Goal: Information Seeking & Learning: Learn about a topic

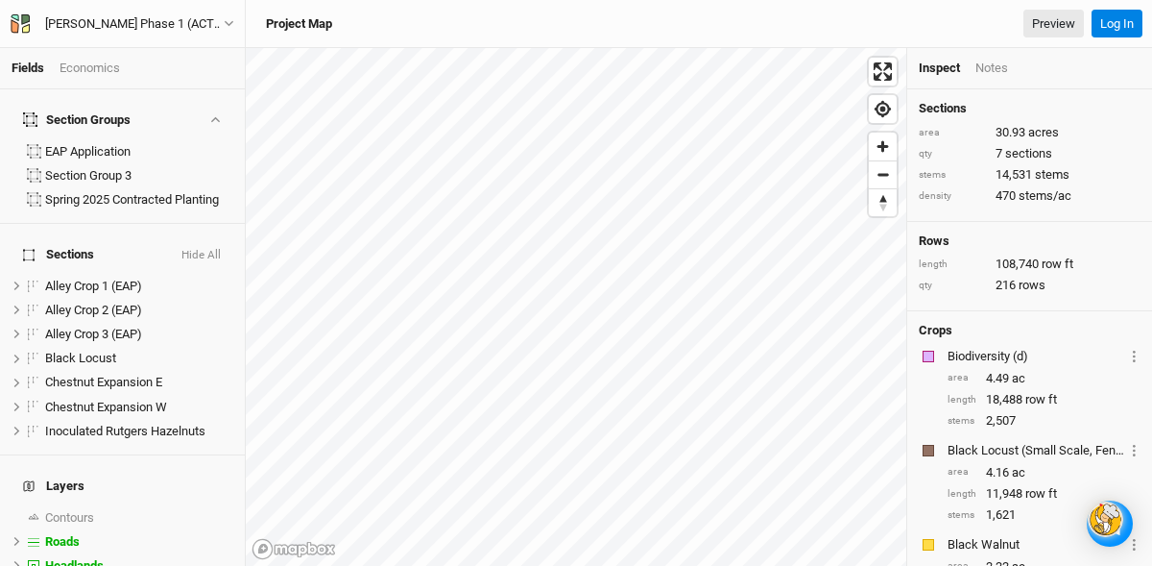
click at [75, 65] on div "Economics" at bounding box center [90, 68] width 60 height 17
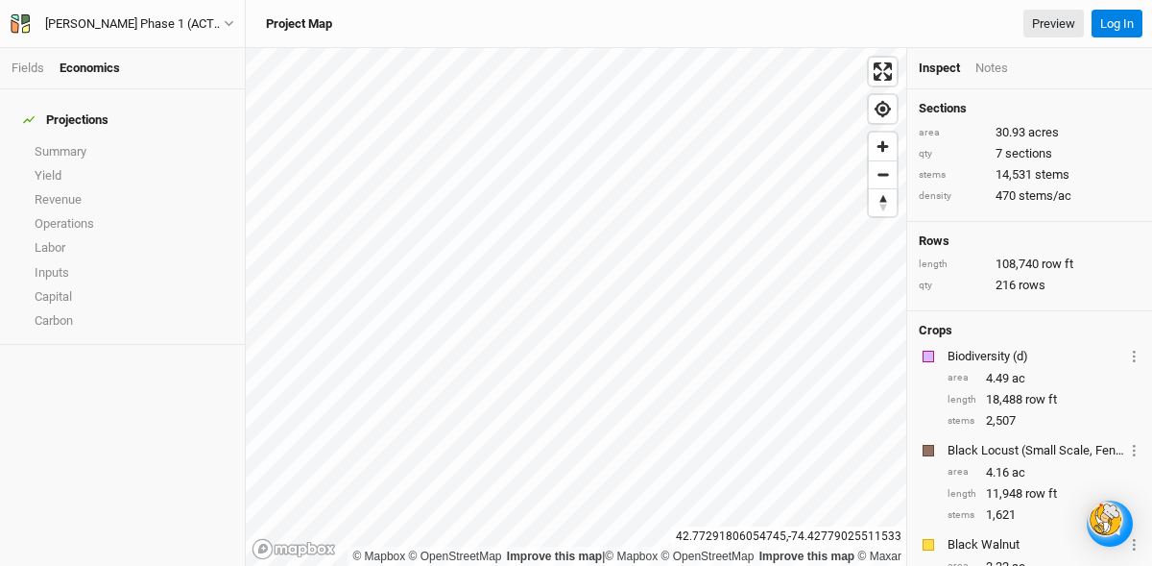
click at [103, 62] on div "Economics" at bounding box center [90, 68] width 60 height 17
click at [95, 62] on div "Economics" at bounding box center [90, 68] width 60 height 17
click at [61, 211] on link "Operations" at bounding box center [122, 223] width 245 height 24
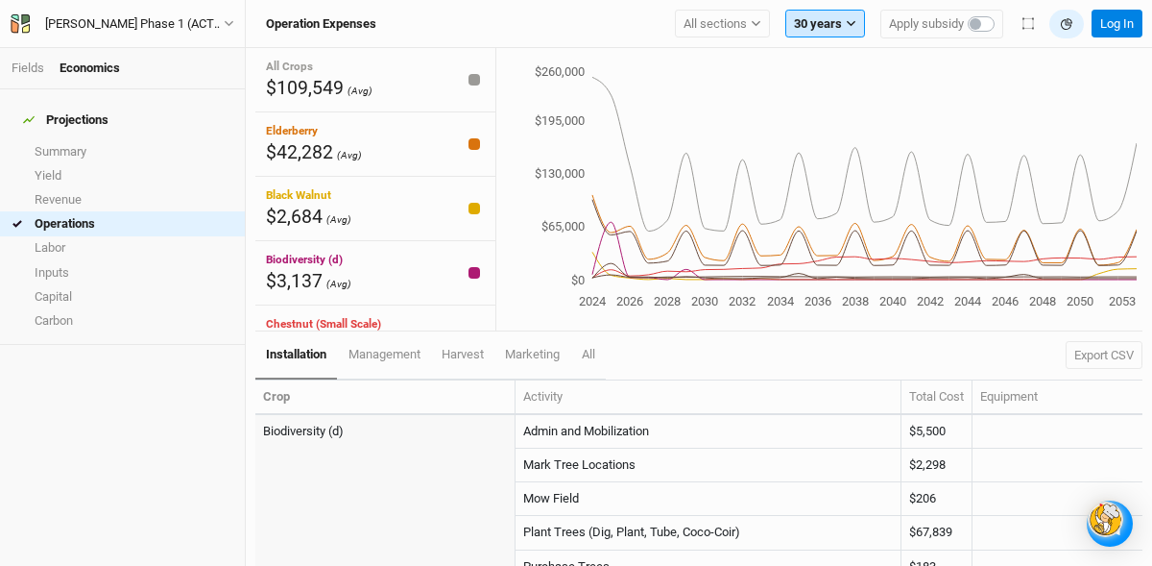
click at [849, 21] on icon "button" at bounding box center [851, 23] width 11 height 11
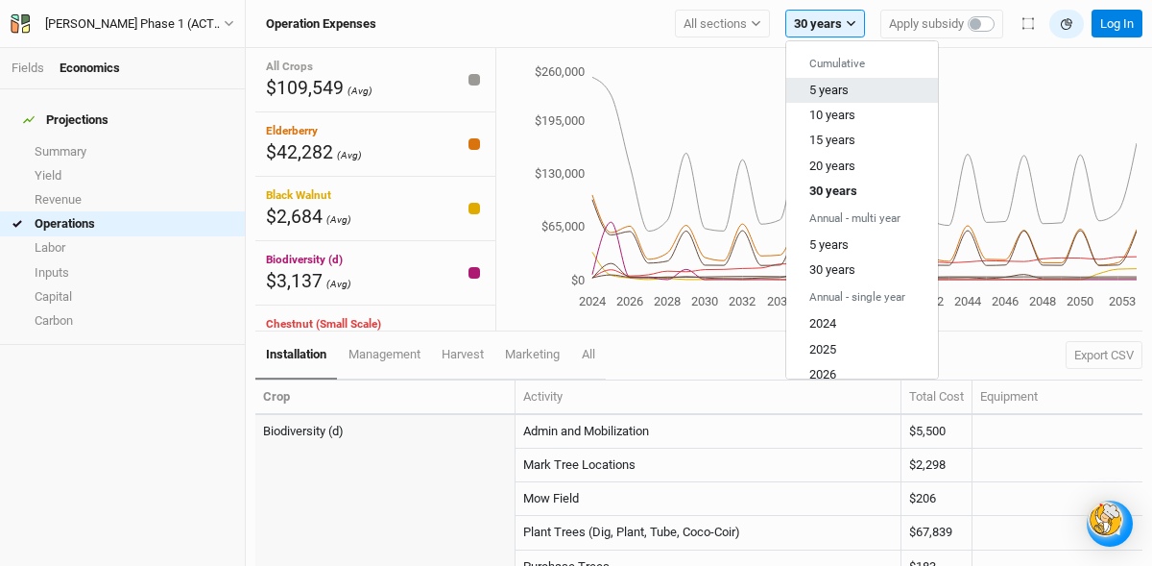
click at [836, 85] on span "5 years" at bounding box center [829, 90] width 39 height 14
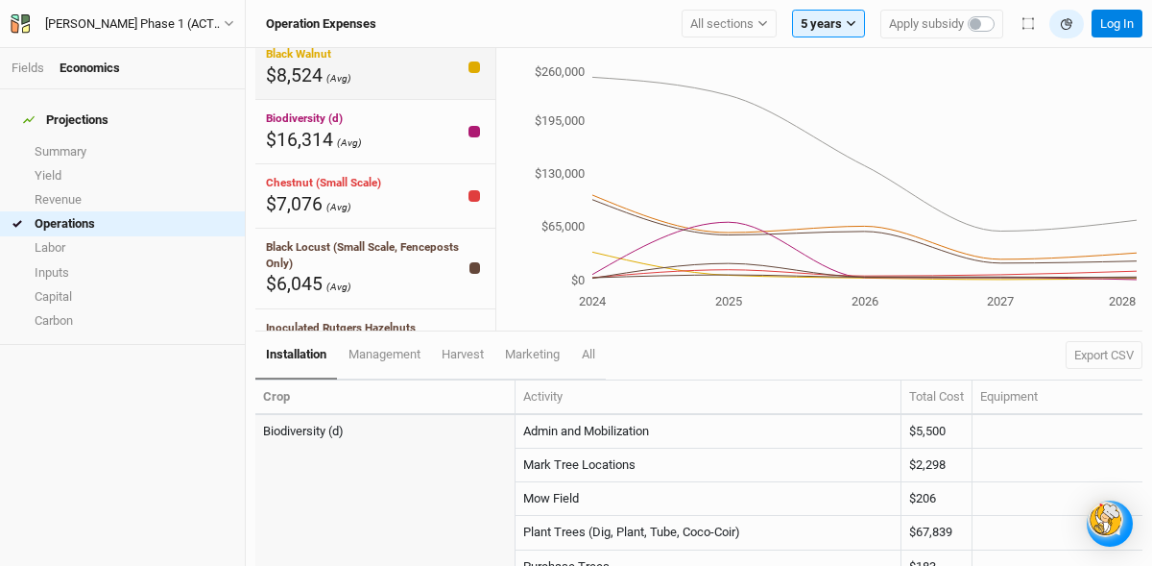
scroll to position [152, 0]
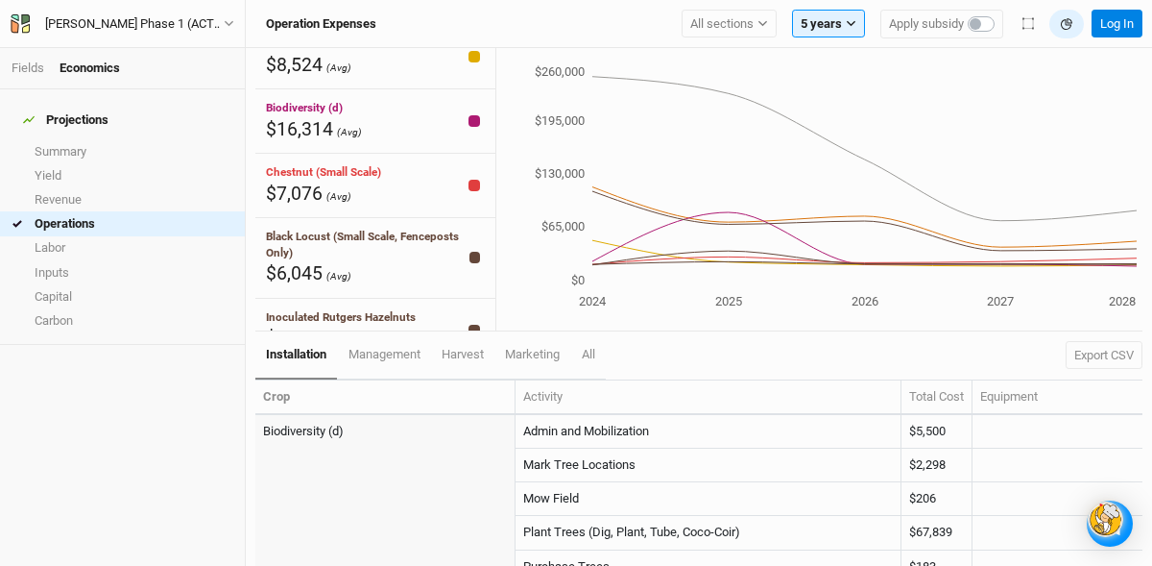
drag, startPoint x: 696, startPoint y: 250, endPoint x: 810, endPoint y: 279, distance: 117.2
click at [810, 279] on icon "2024 2025 2026 2027 2028 $0 $65,000 $130,000 $195,000 $260,000" at bounding box center [816, 187] width 641 height 251
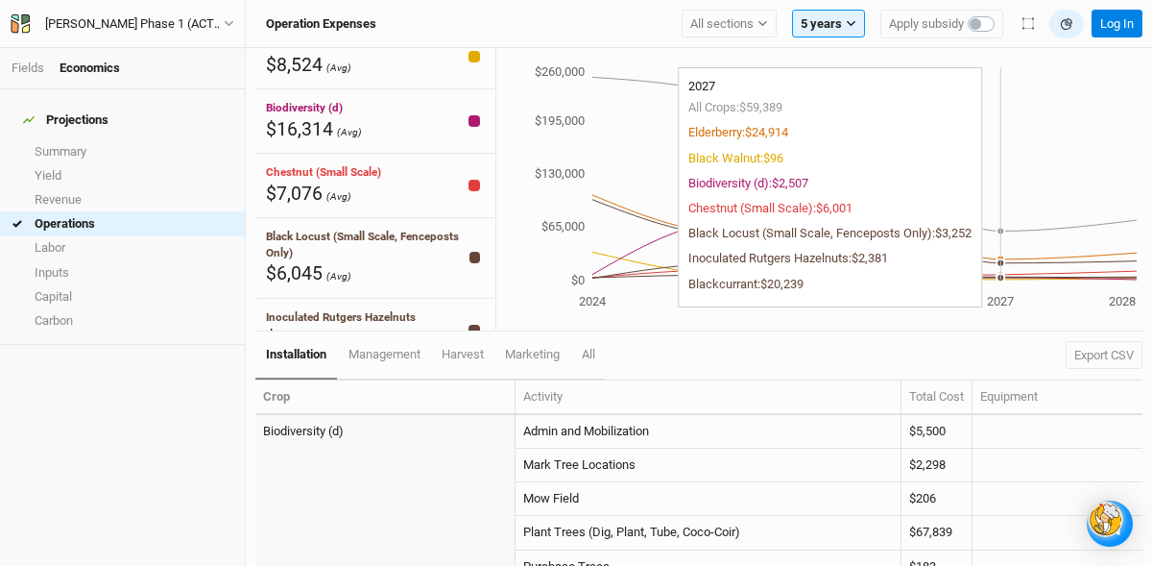
drag, startPoint x: 946, startPoint y: 255, endPoint x: 965, endPoint y: 256, distance: 19.2
click at [965, 256] on icon "2024 2025 2026 2027 2028 $0 $65,000 $130,000 $195,000 $260,000" at bounding box center [816, 187] width 641 height 251
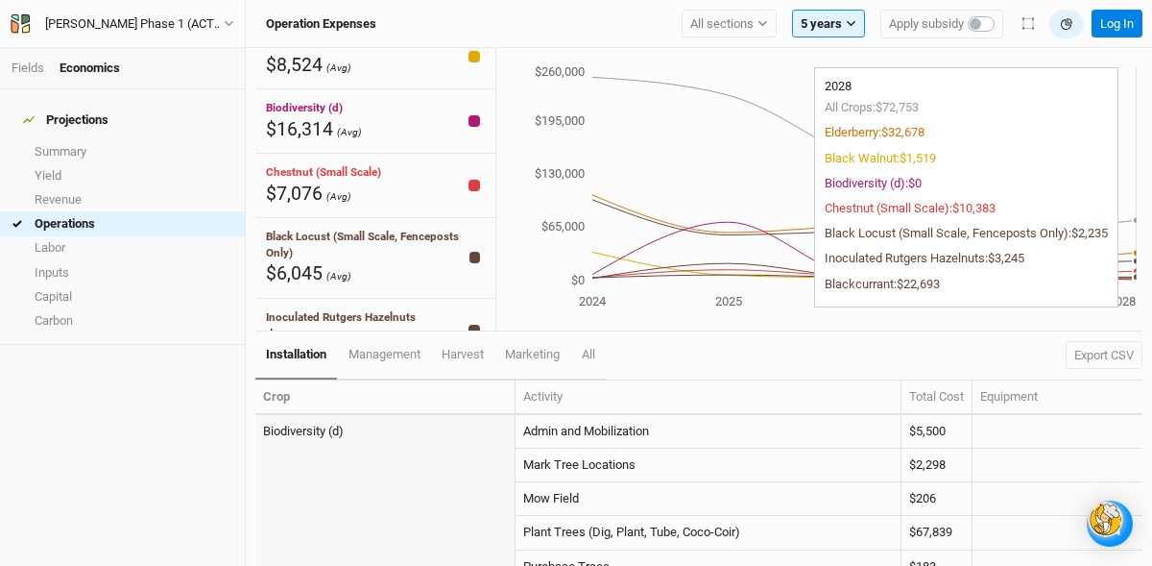
drag, startPoint x: 994, startPoint y: 276, endPoint x: 1081, endPoint y: 276, distance: 87.4
click at [1081, 276] on icon "2024 2025 2026 2027 2028 $0 $65,000 $130,000 $195,000 $260,000" at bounding box center [816, 187] width 641 height 251
click at [1125, 274] on icon "2024 2025 2026 2027 2028 $0 $65,000 $130,000 $195,000 $260,000" at bounding box center [816, 187] width 641 height 251
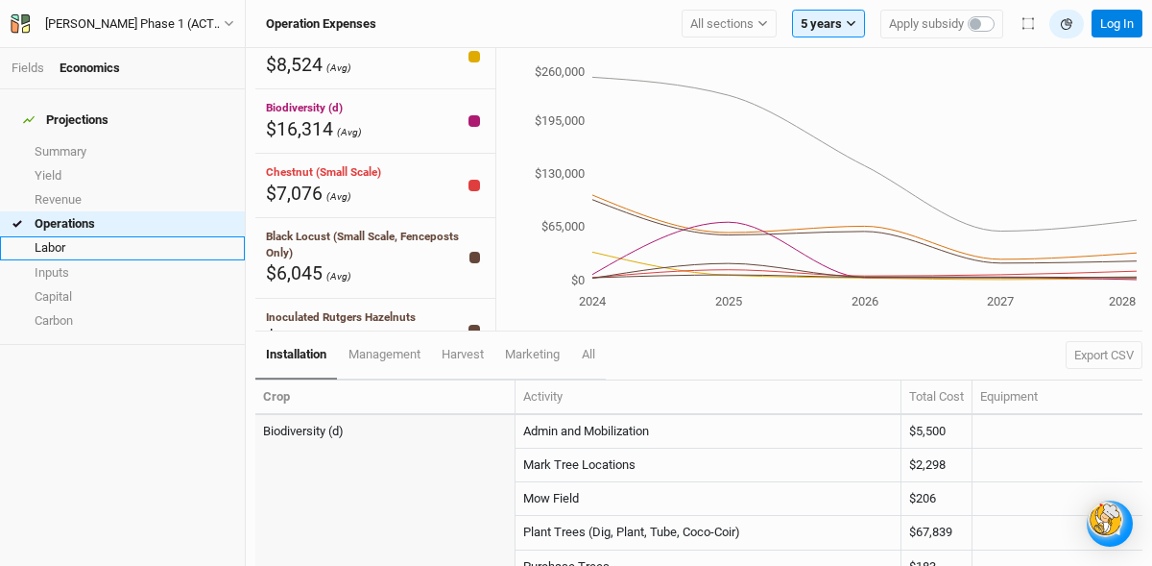
click at [58, 236] on link "Labor" at bounding box center [122, 248] width 245 height 24
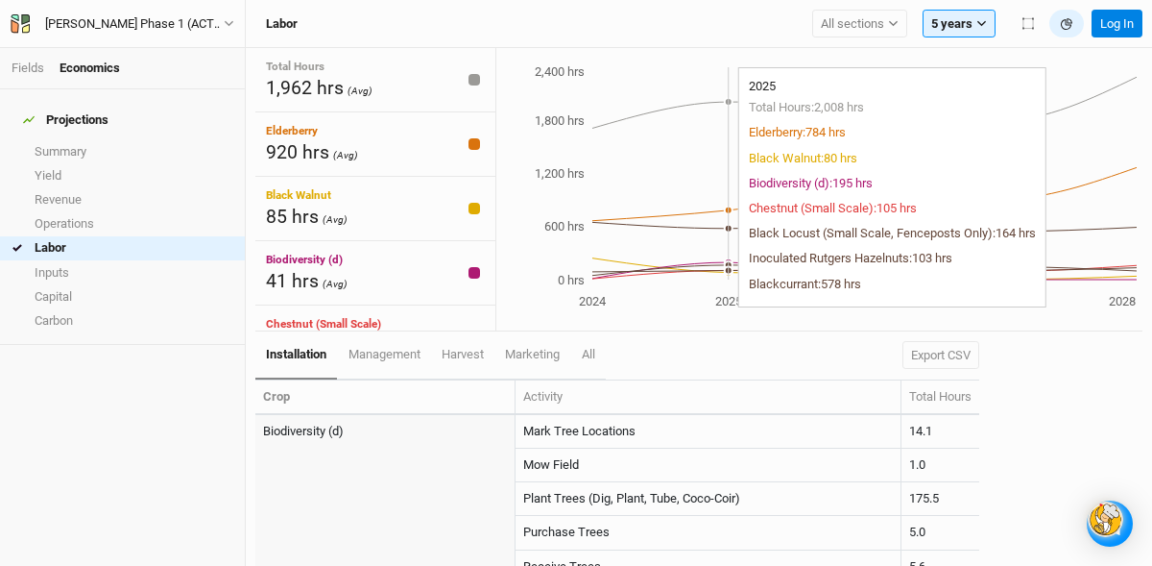
click at [726, 276] on circle at bounding box center [729, 273] width 8 height 8
click at [730, 276] on circle at bounding box center [729, 273] width 8 height 8
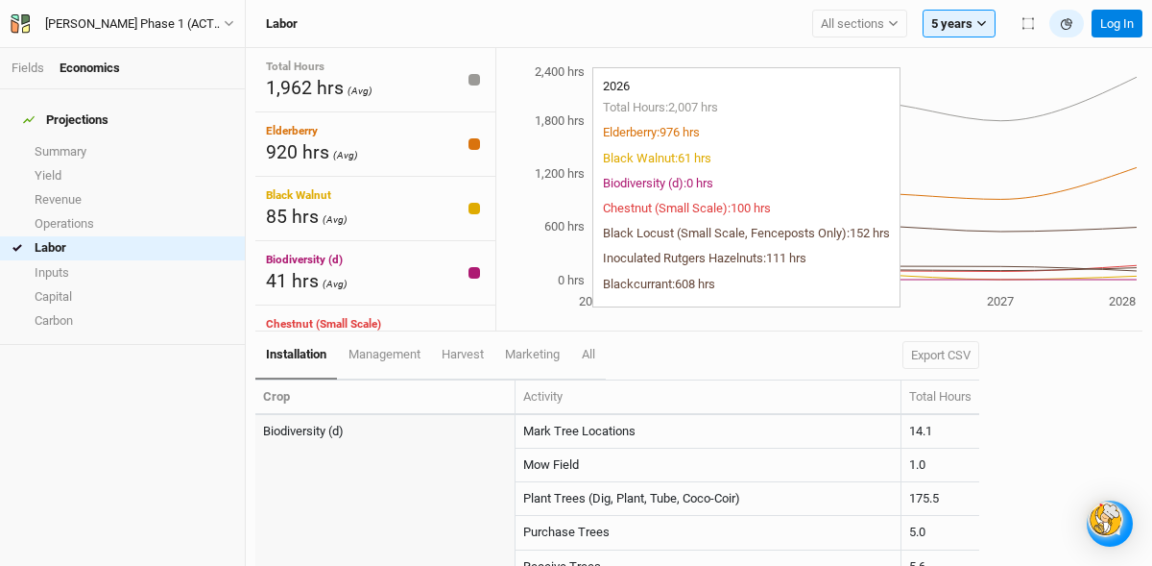
click at [864, 275] on icon "2024 2025 2026 2027 2028 0 hrs 600 hrs 1,200 hrs 1,800 hrs 2,400 hrs" at bounding box center [816, 187] width 641 height 251
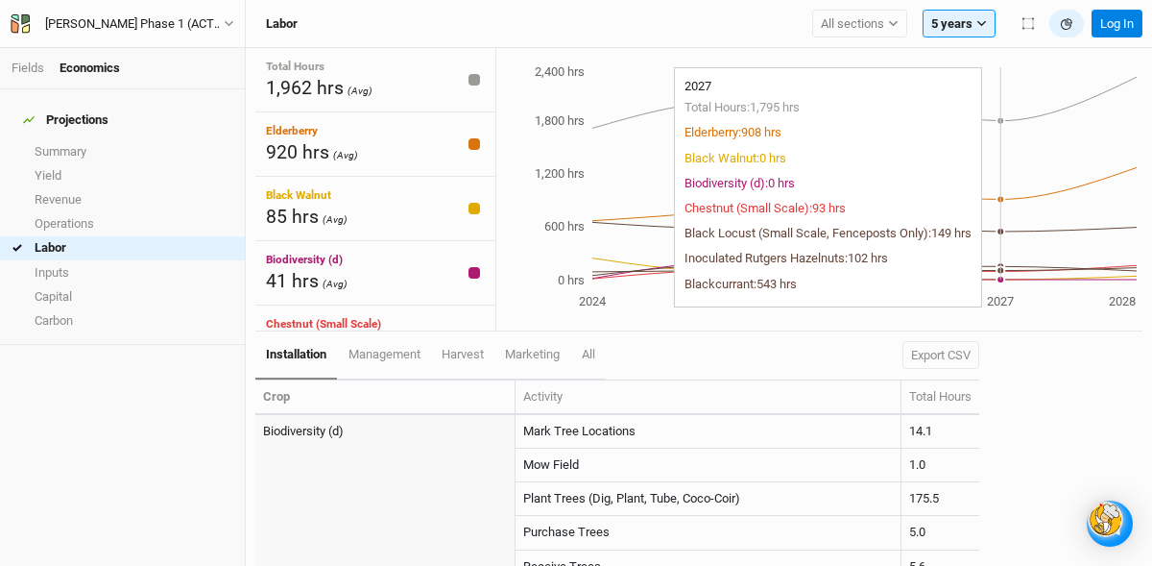
click at [1001, 276] on circle at bounding box center [1001, 280] width 8 height 8
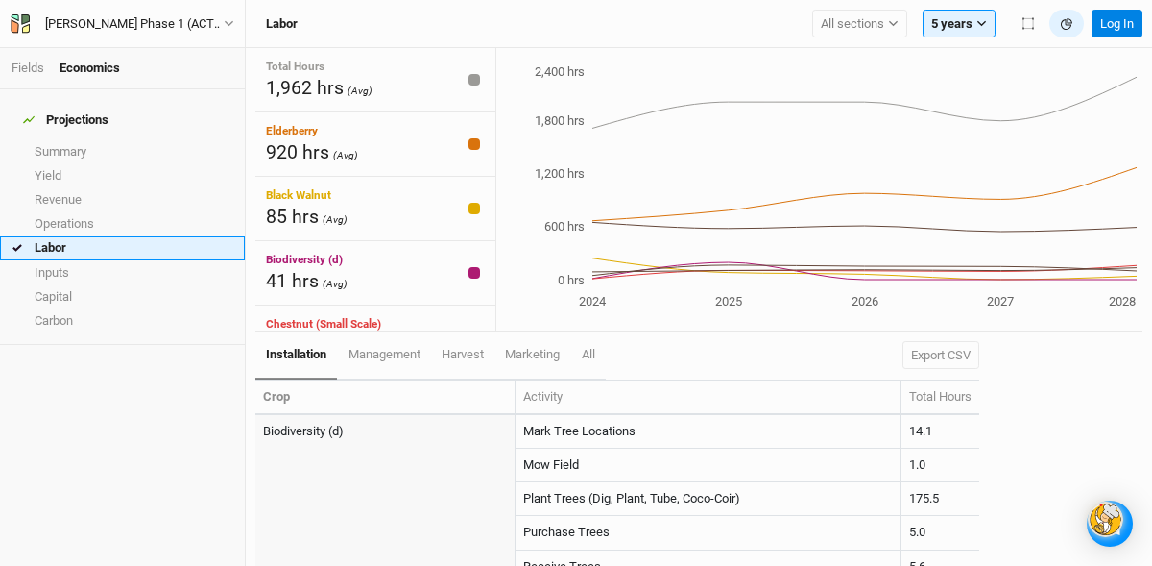
click at [107, 236] on link "Labor" at bounding box center [122, 248] width 245 height 24
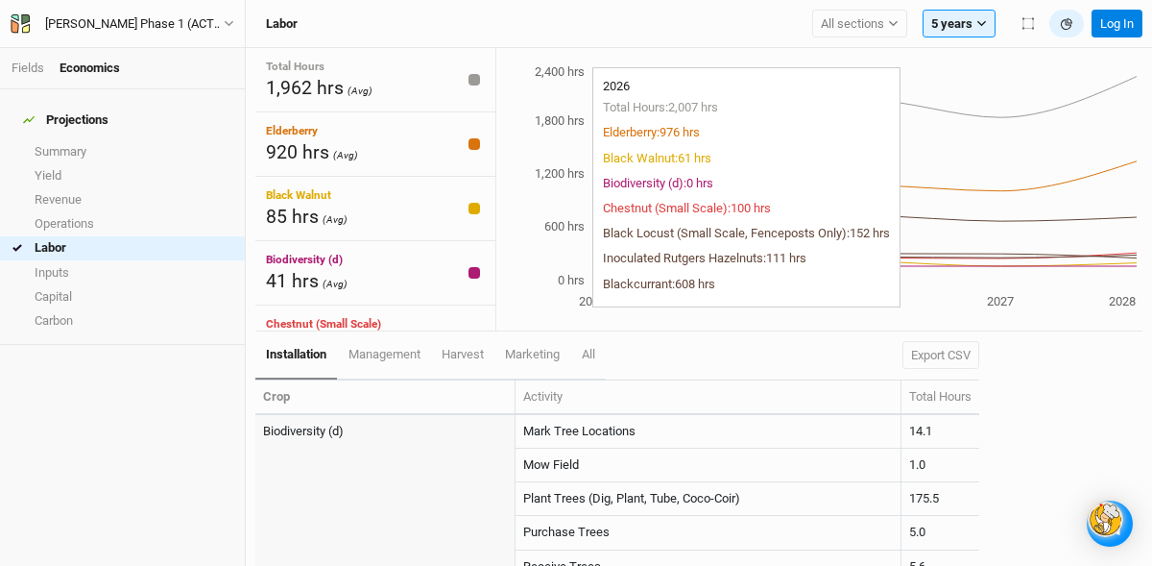
click at [867, 272] on icon "2024 2025 2026 2027 2028 0 hrs 600 hrs 1,200 hrs 1,800 hrs 2,400 hrs" at bounding box center [816, 187] width 641 height 251
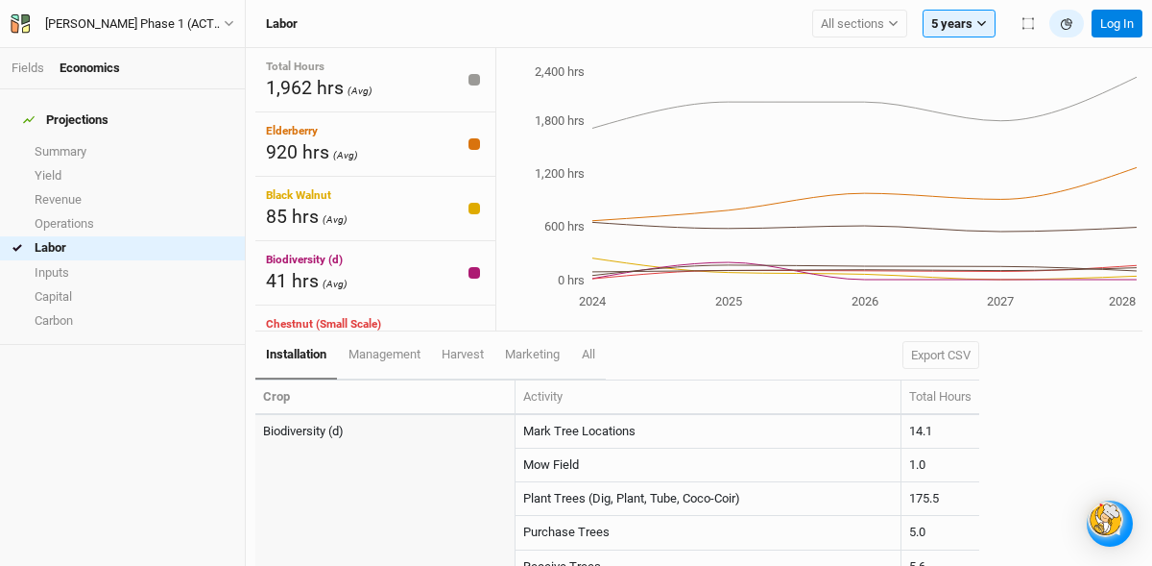
click at [852, 331] on div "installation management harvest marketing All Export CSV" at bounding box center [617, 355] width 724 height 48
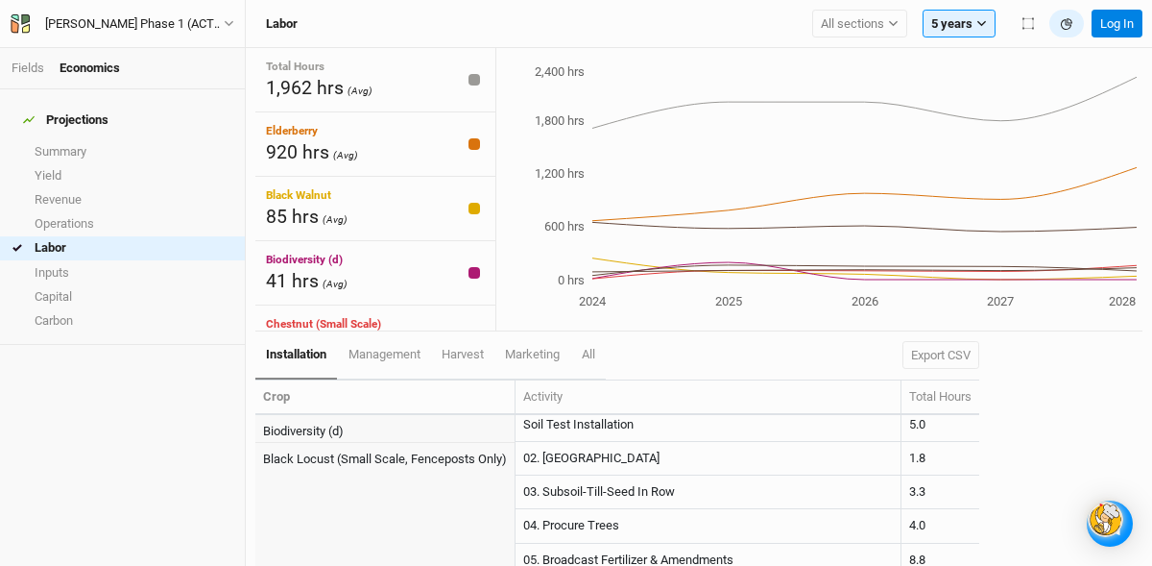
scroll to position [180, 0]
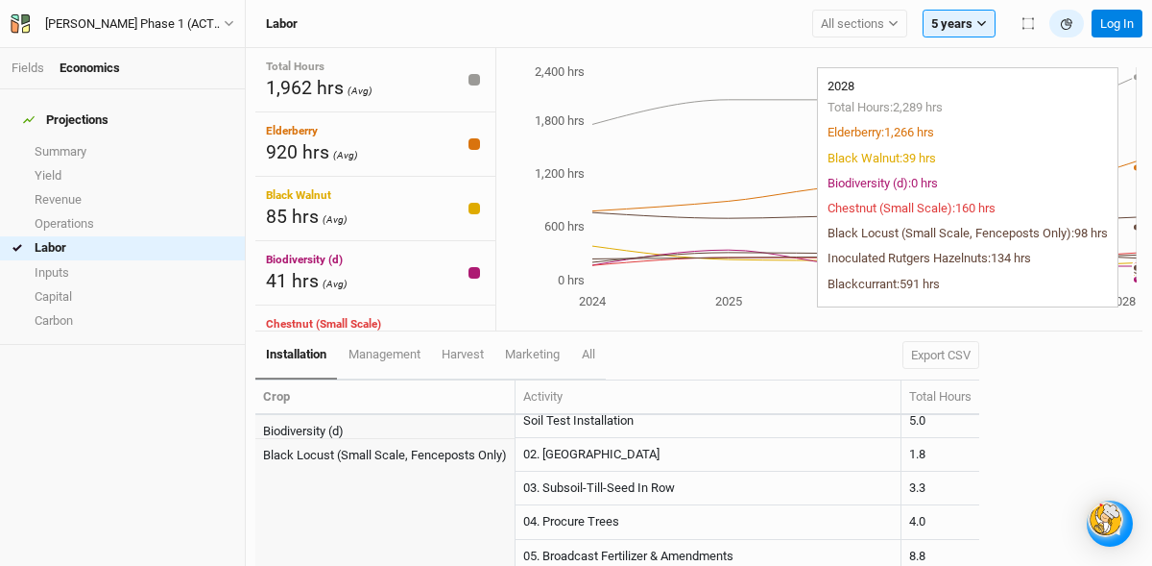
click at [1125, 266] on icon "2024 2025 2026 2027 2028 0 hrs 600 hrs 1,200 hrs 1,800 hrs 2,400 hrs" at bounding box center [816, 187] width 641 height 251
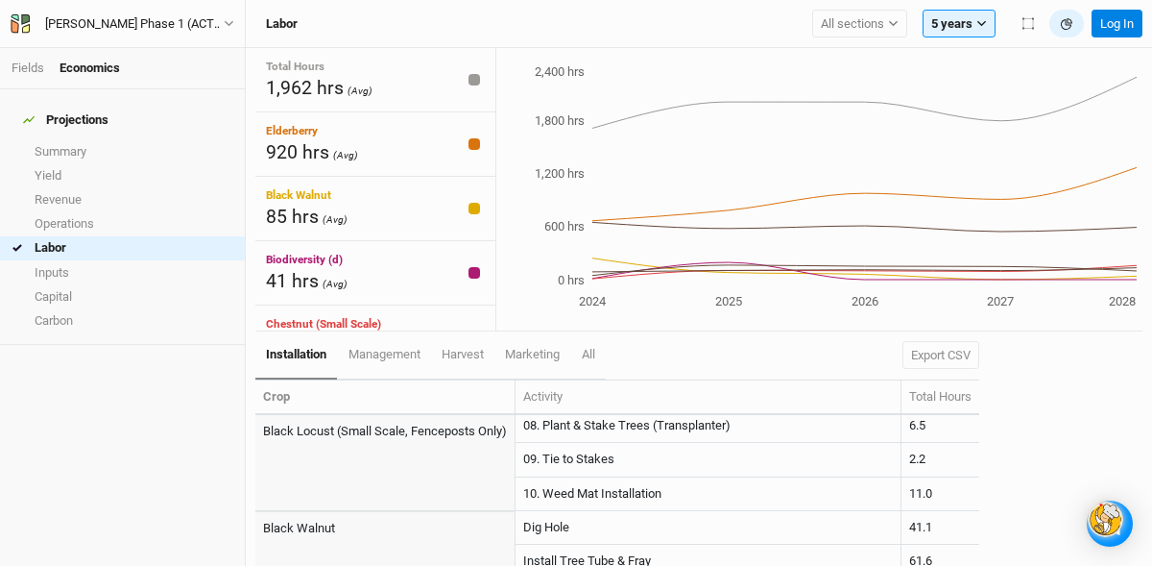
scroll to position [416, 0]
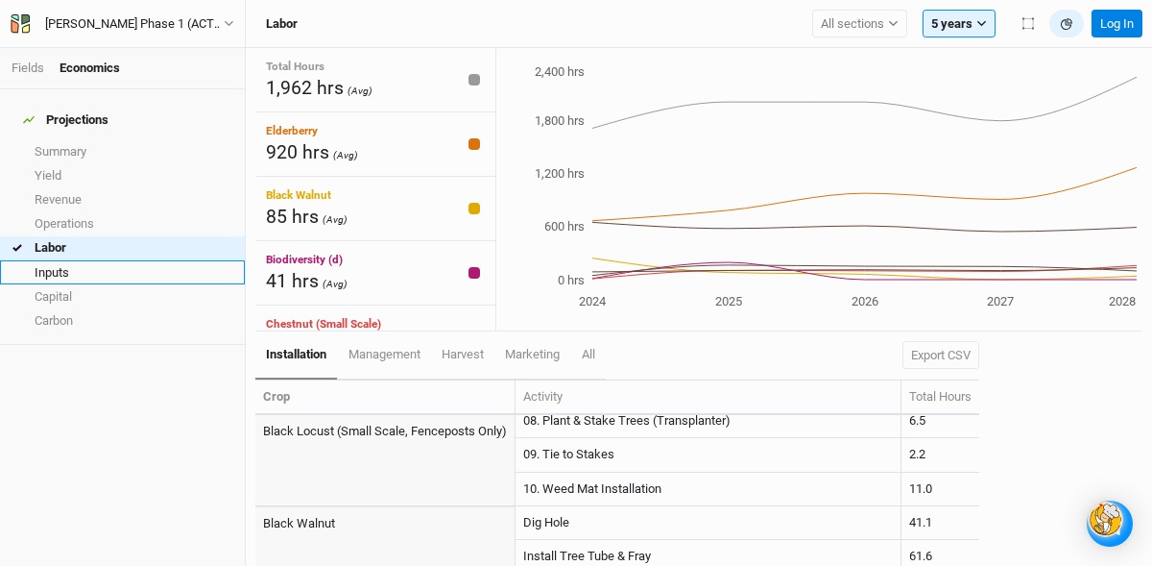
click at [60, 260] on link "Inputs" at bounding box center [122, 272] width 245 height 24
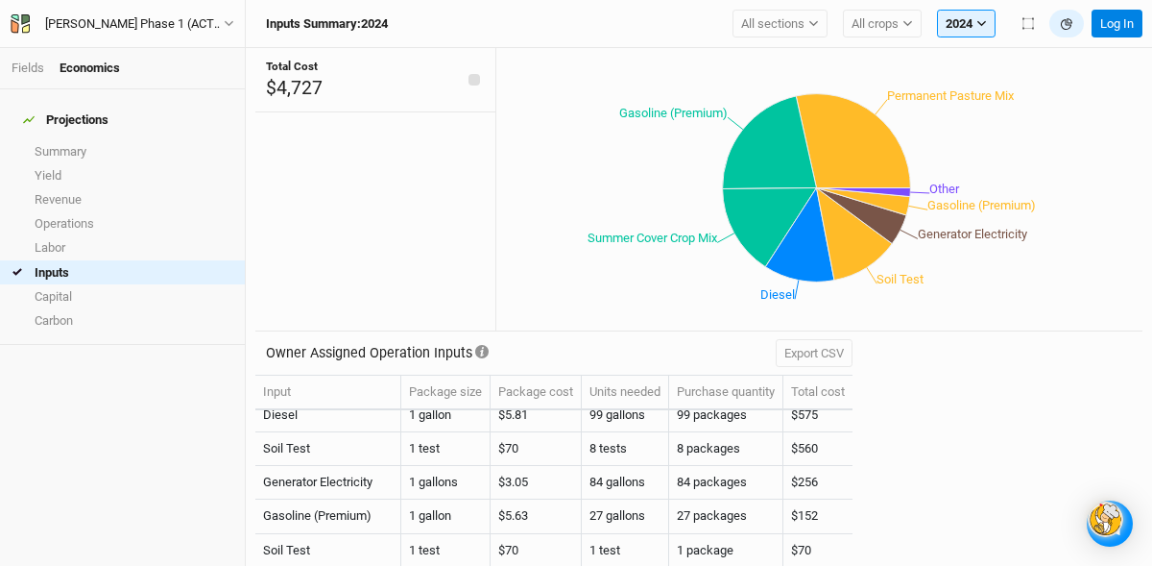
scroll to position [115, 0]
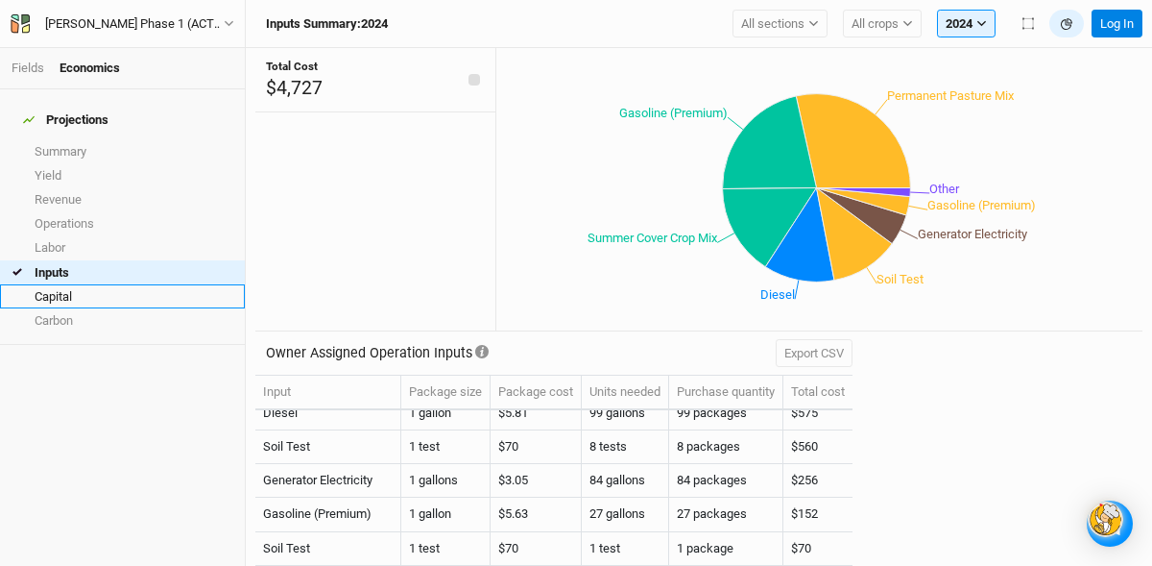
click at [97, 284] on link "Capital" at bounding box center [122, 296] width 245 height 24
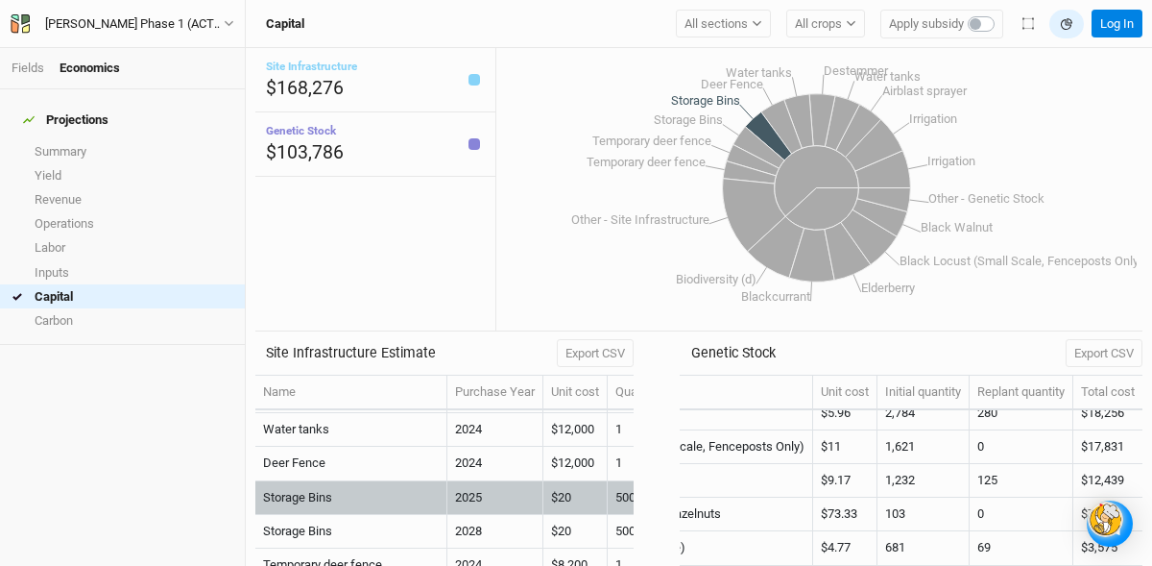
scroll to position [200, 0]
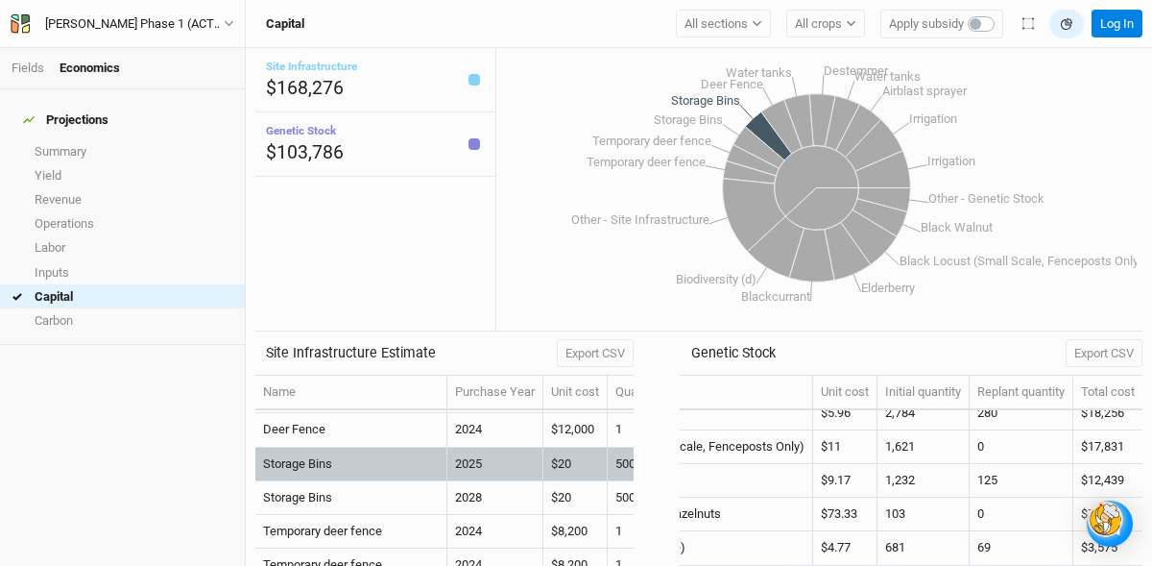
click at [763, 125] on icon at bounding box center [768, 135] width 46 height 48
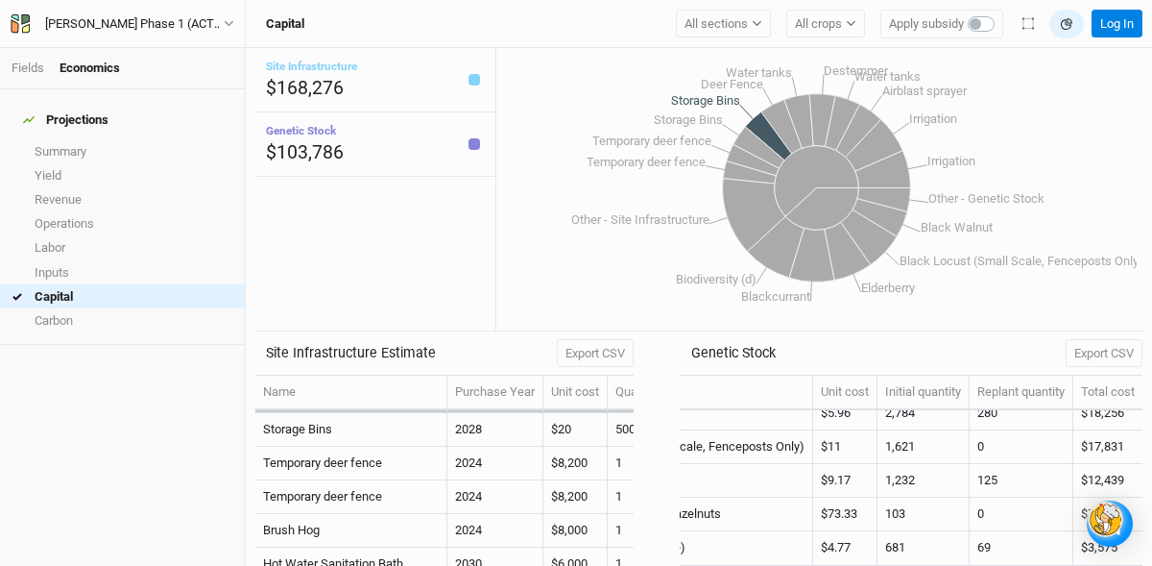
scroll to position [133, 0]
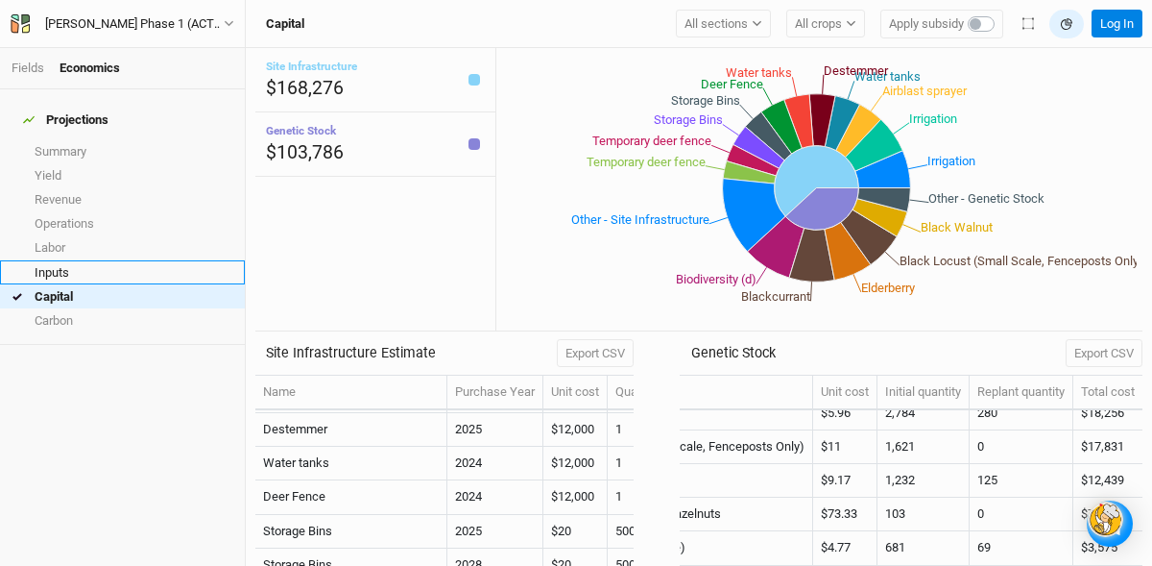
click at [63, 260] on link "Inputs" at bounding box center [122, 272] width 245 height 24
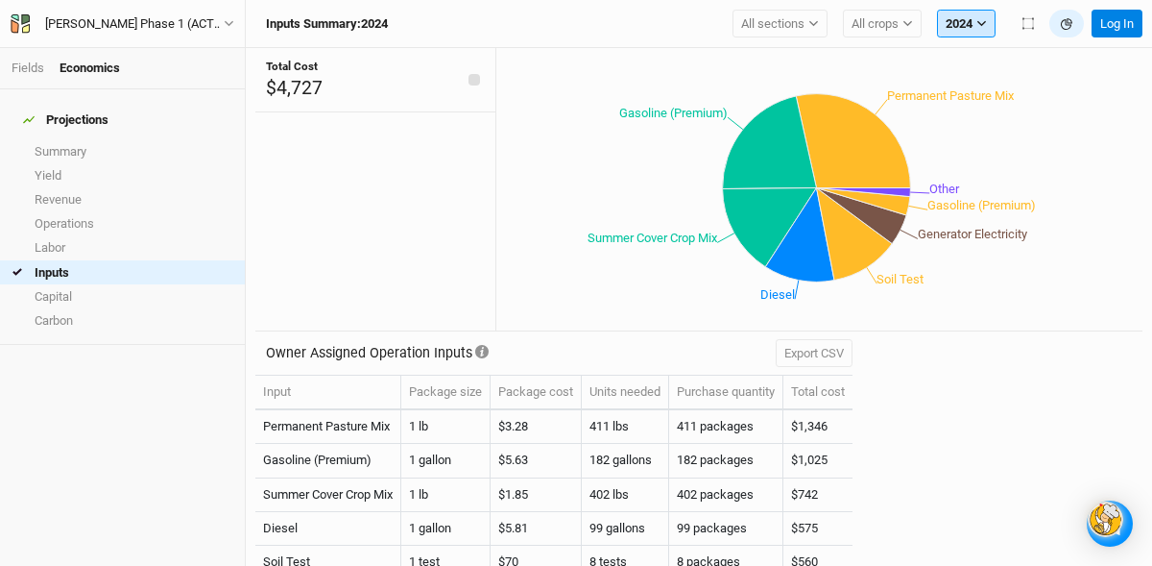
click at [978, 18] on icon "button" at bounding box center [982, 23] width 11 height 11
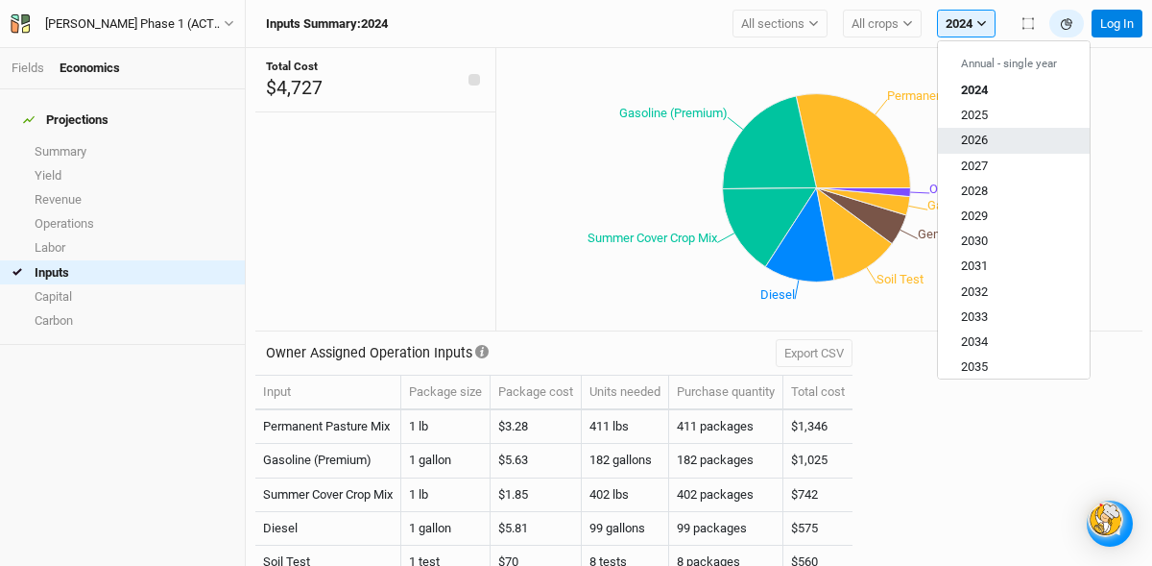
click at [965, 138] on span "2026" at bounding box center [974, 140] width 27 height 14
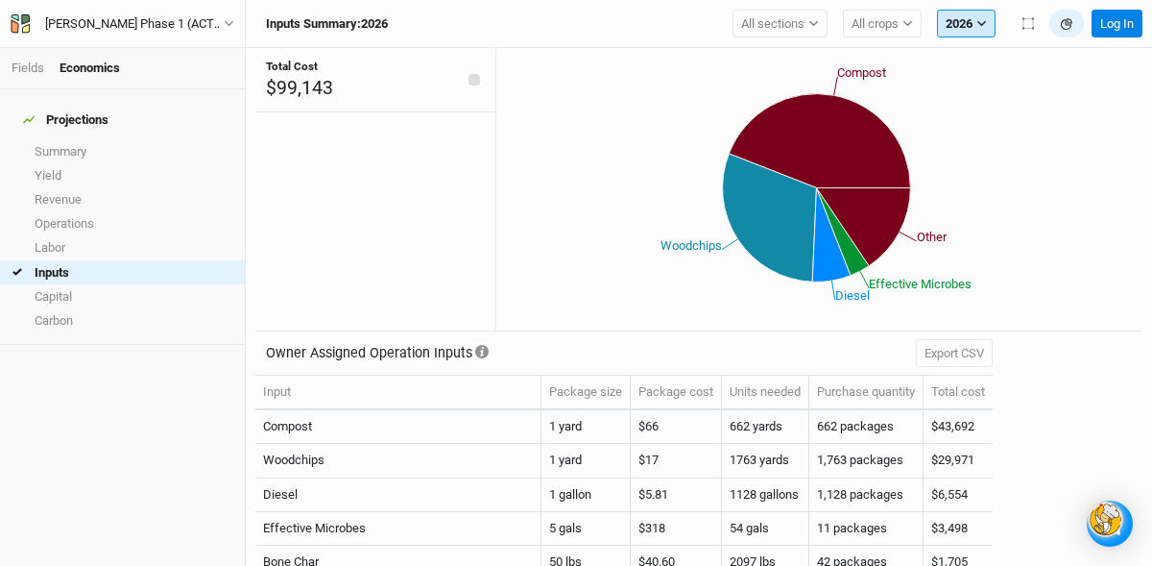
click at [982, 20] on icon "button" at bounding box center [982, 23] width 11 height 11
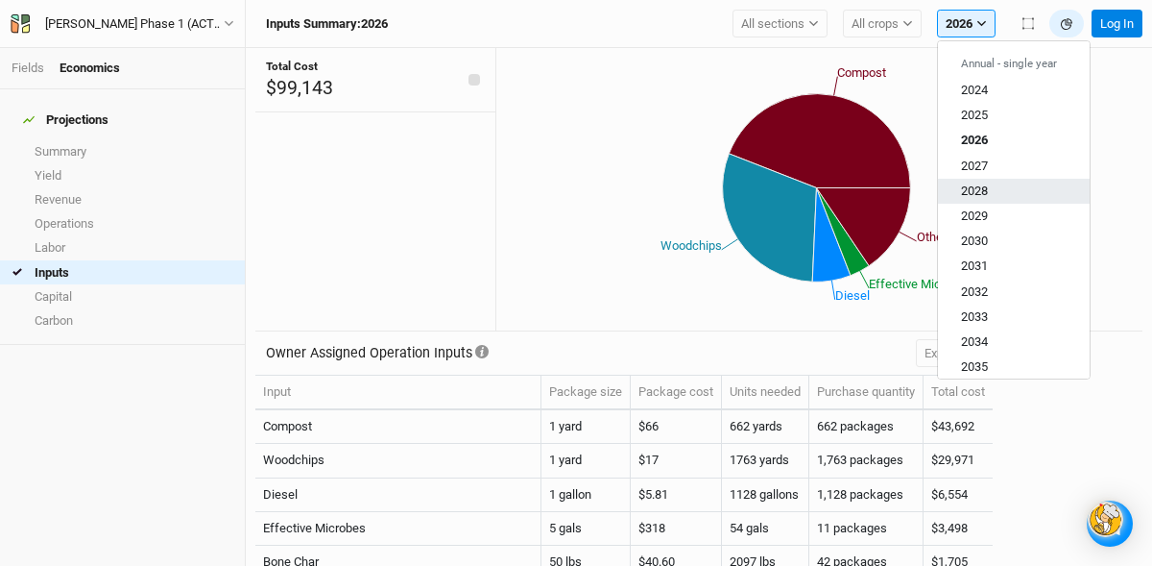
click at [969, 189] on span "2028" at bounding box center [974, 190] width 27 height 14
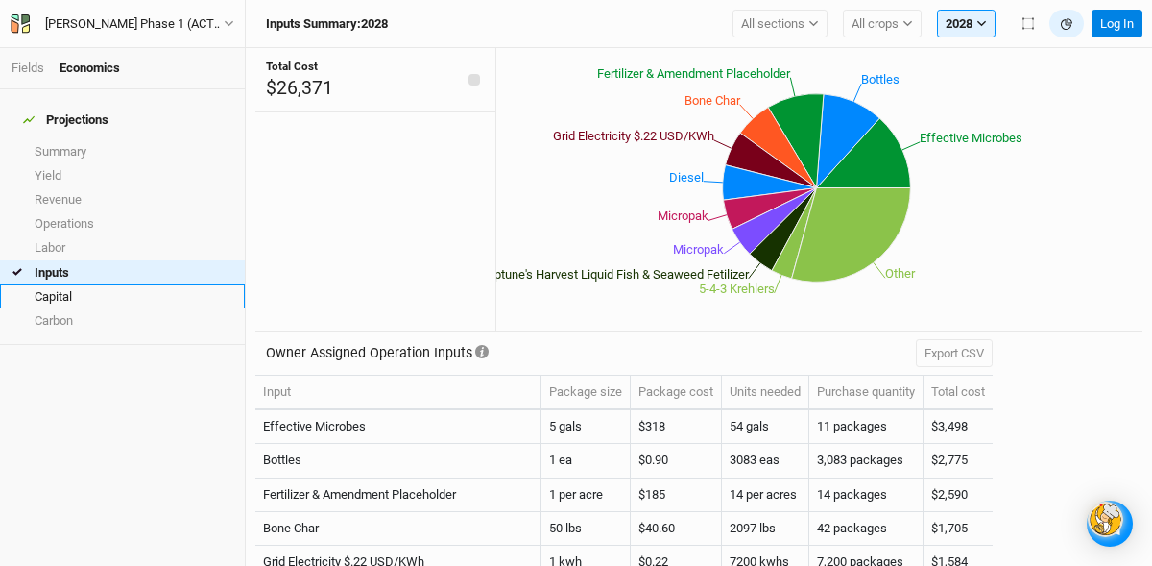
click at [51, 284] on link "Capital" at bounding box center [122, 296] width 245 height 24
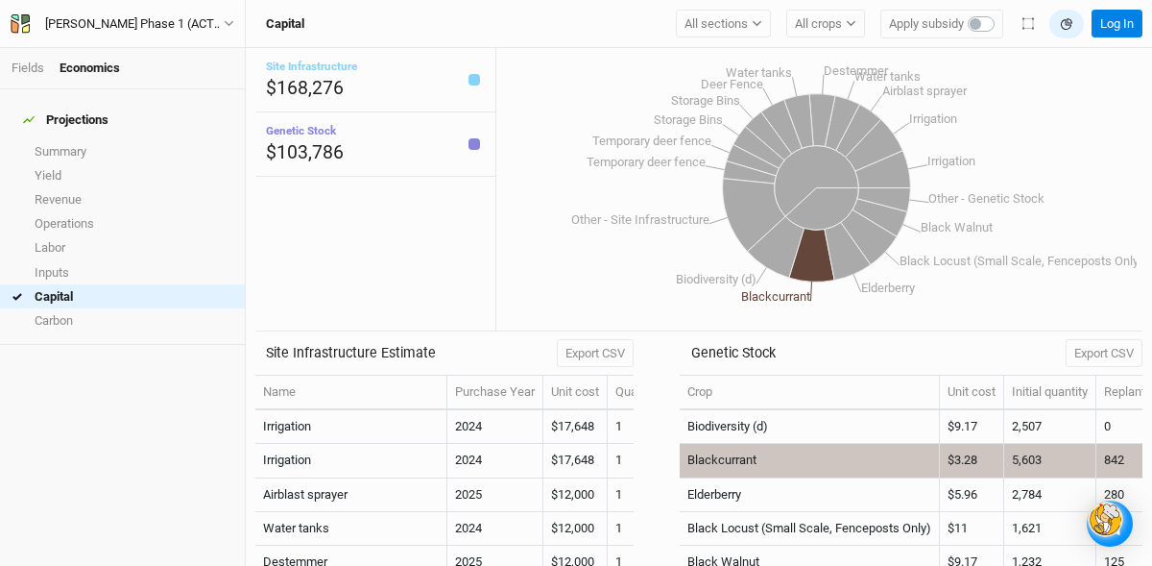
scroll to position [31, 0]
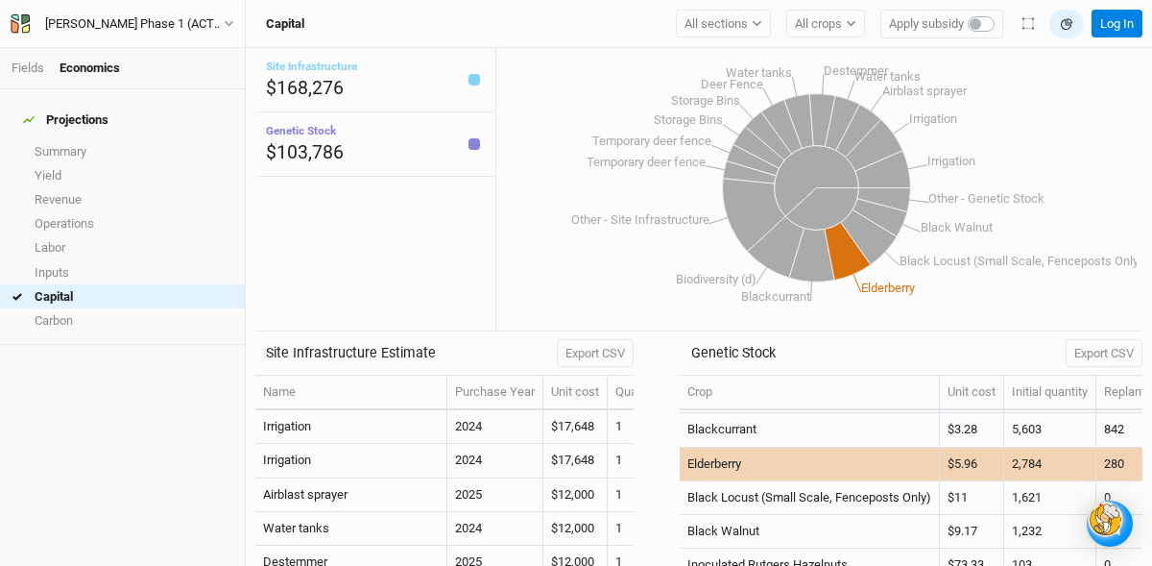
click at [846, 248] on icon at bounding box center [848, 251] width 46 height 58
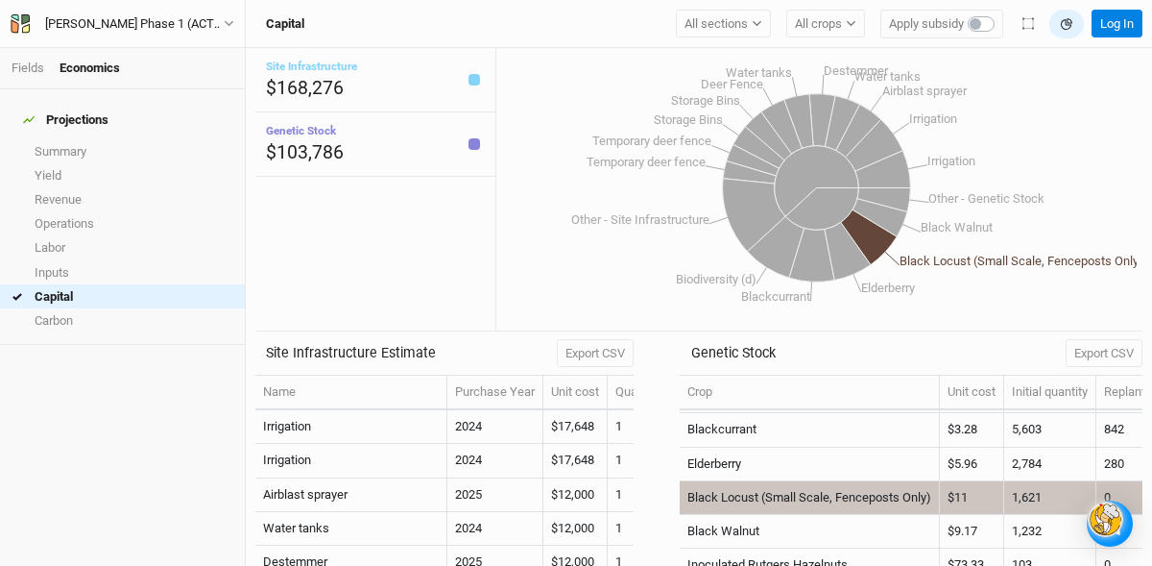
scroll to position [65, 0]
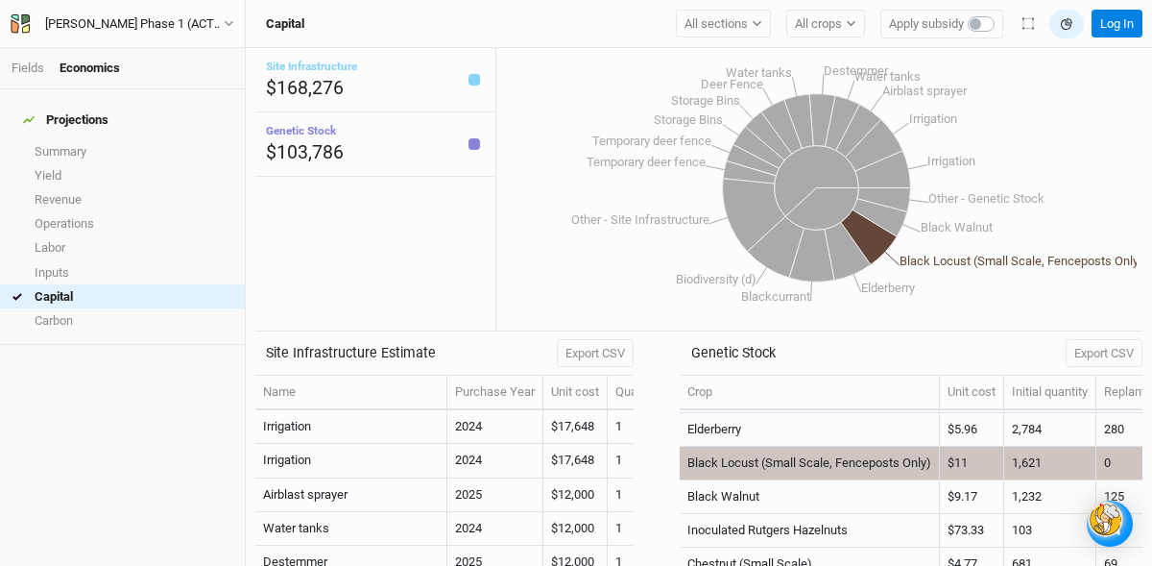
click at [868, 243] on icon at bounding box center [869, 236] width 56 height 55
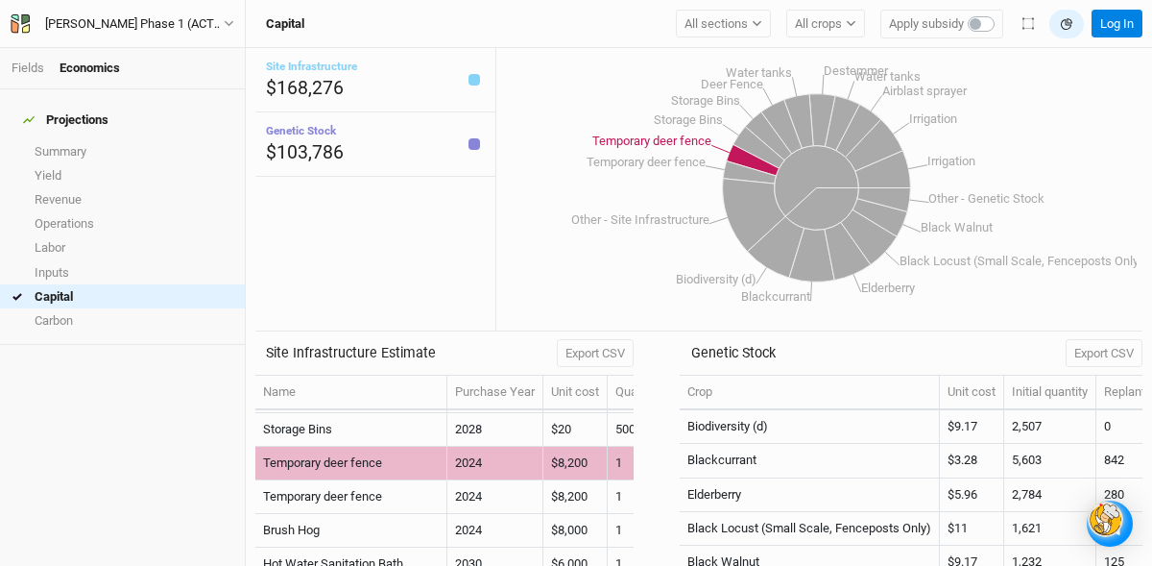
scroll to position [234, 0]
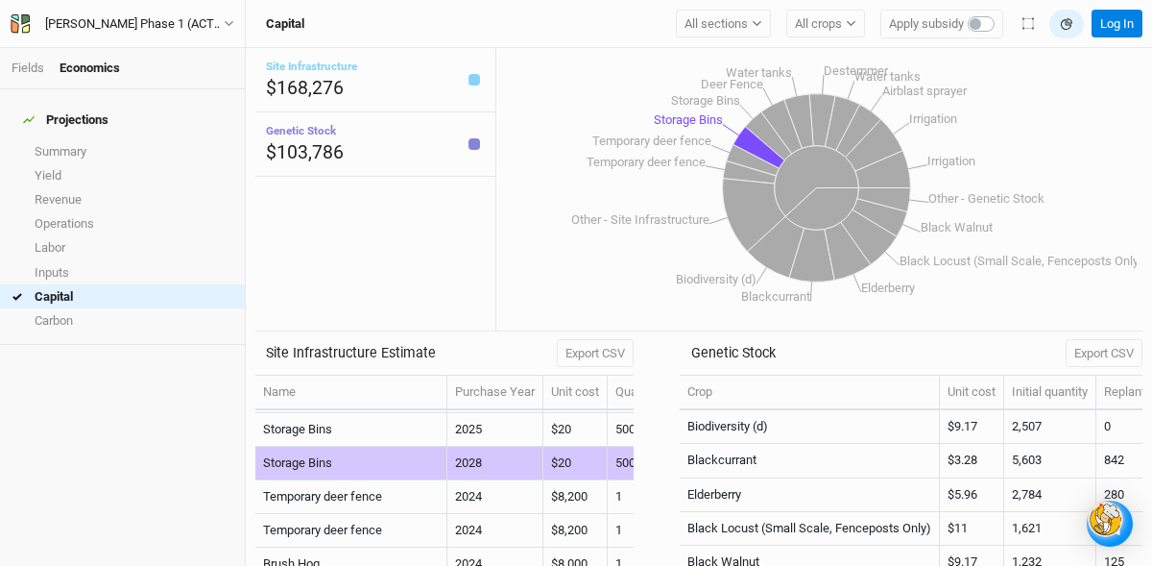
click at [760, 151] on icon at bounding box center [760, 148] width 52 height 42
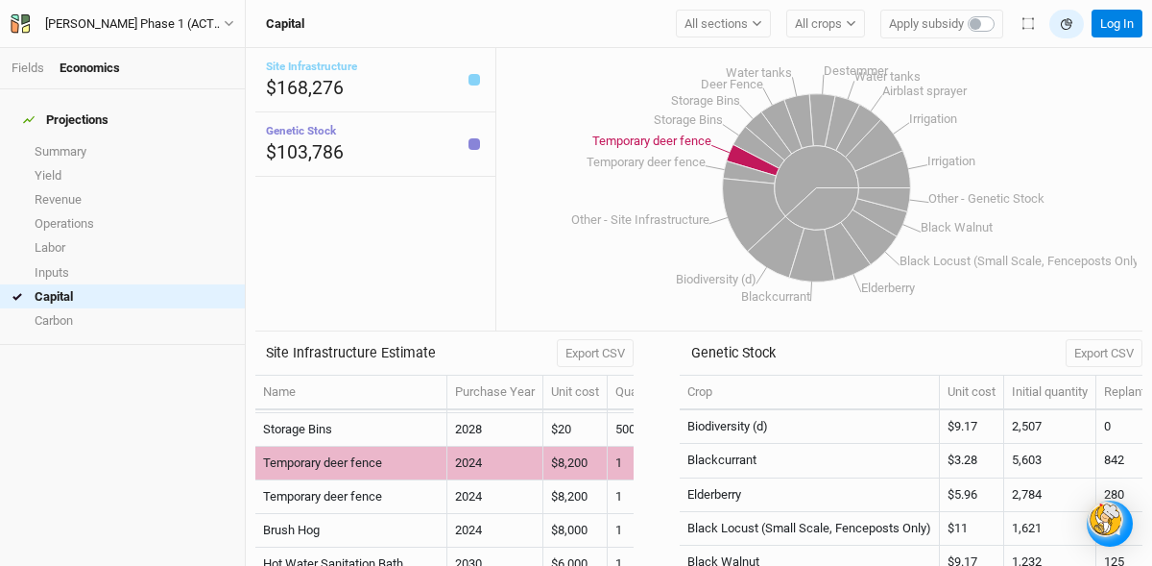
scroll to position [302, 0]
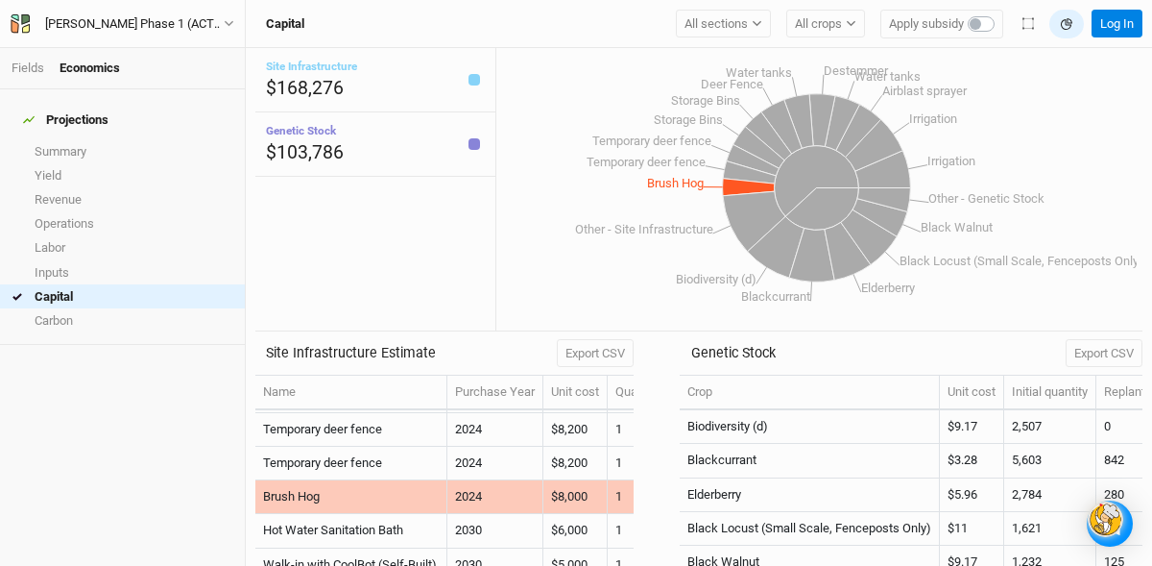
click at [603, 501] on td "$8,000" at bounding box center [576, 497] width 64 height 34
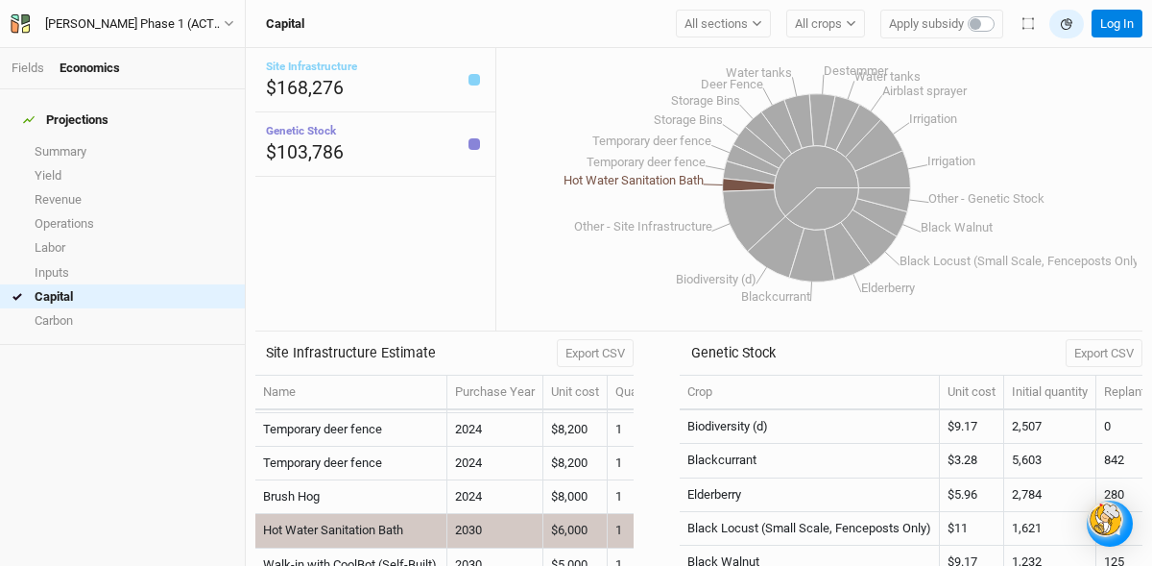
click at [596, 526] on td "$6,000" at bounding box center [576, 531] width 64 height 34
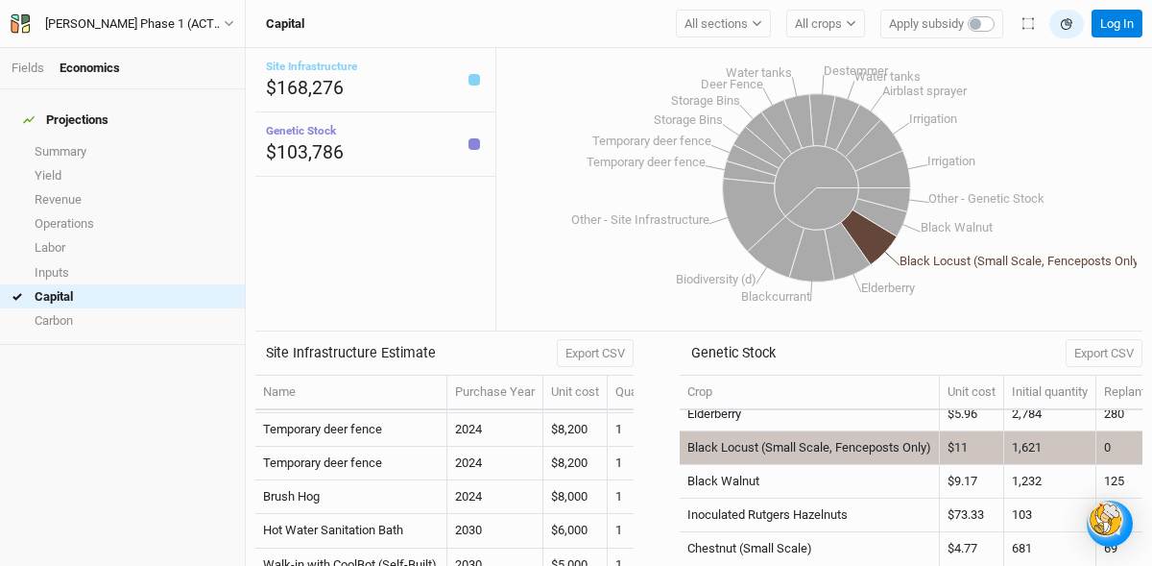
scroll to position [95, 0]
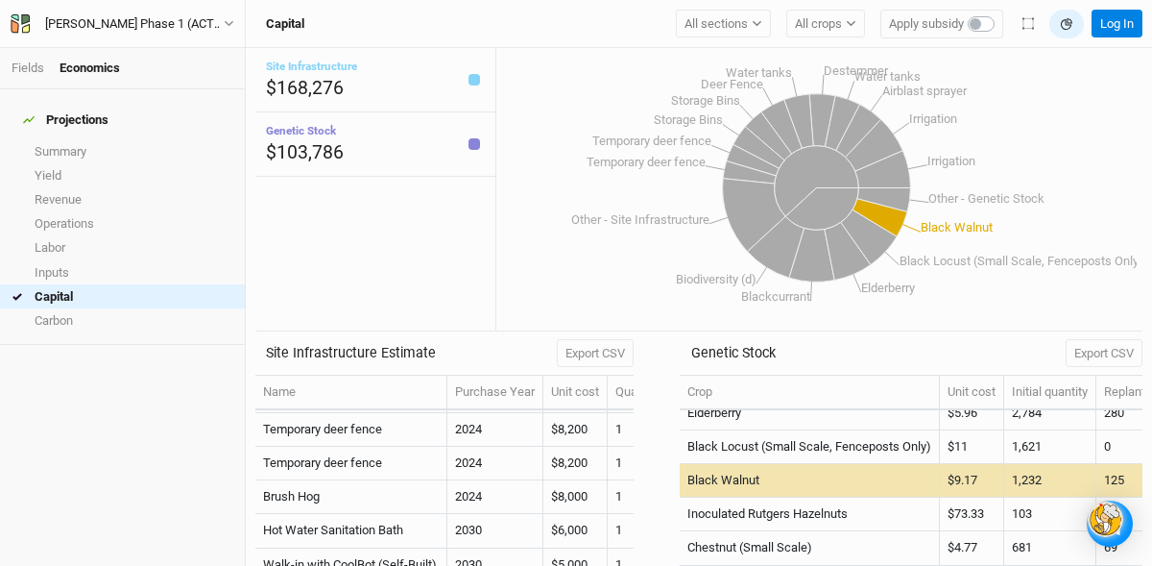
click at [936, 464] on td "Black Walnut" at bounding box center [810, 481] width 260 height 34
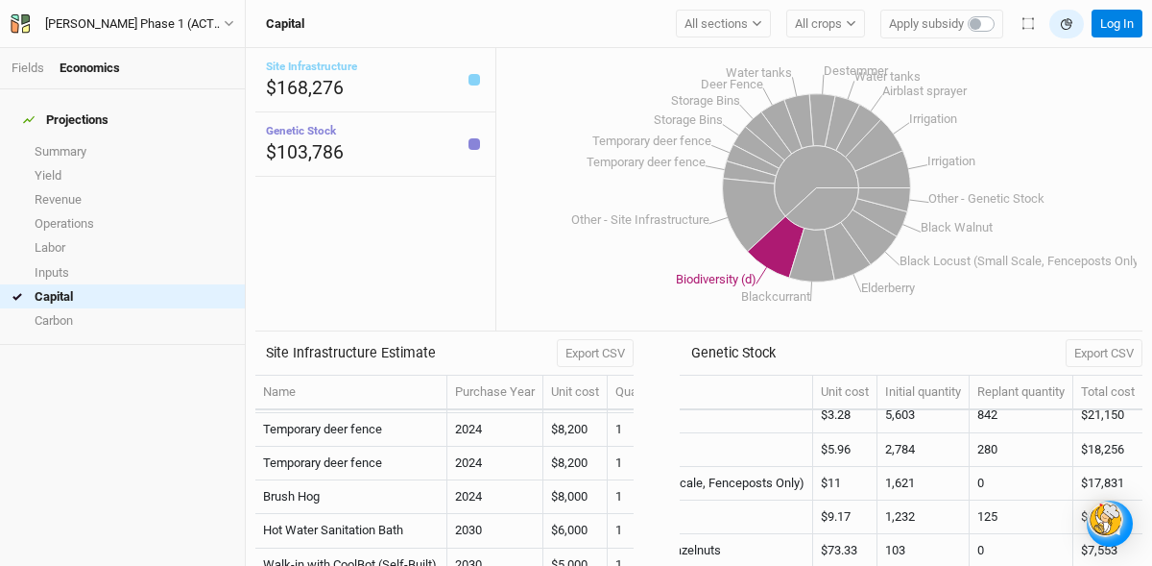
scroll to position [0, 149]
